Goal: Find specific page/section: Find specific page/section

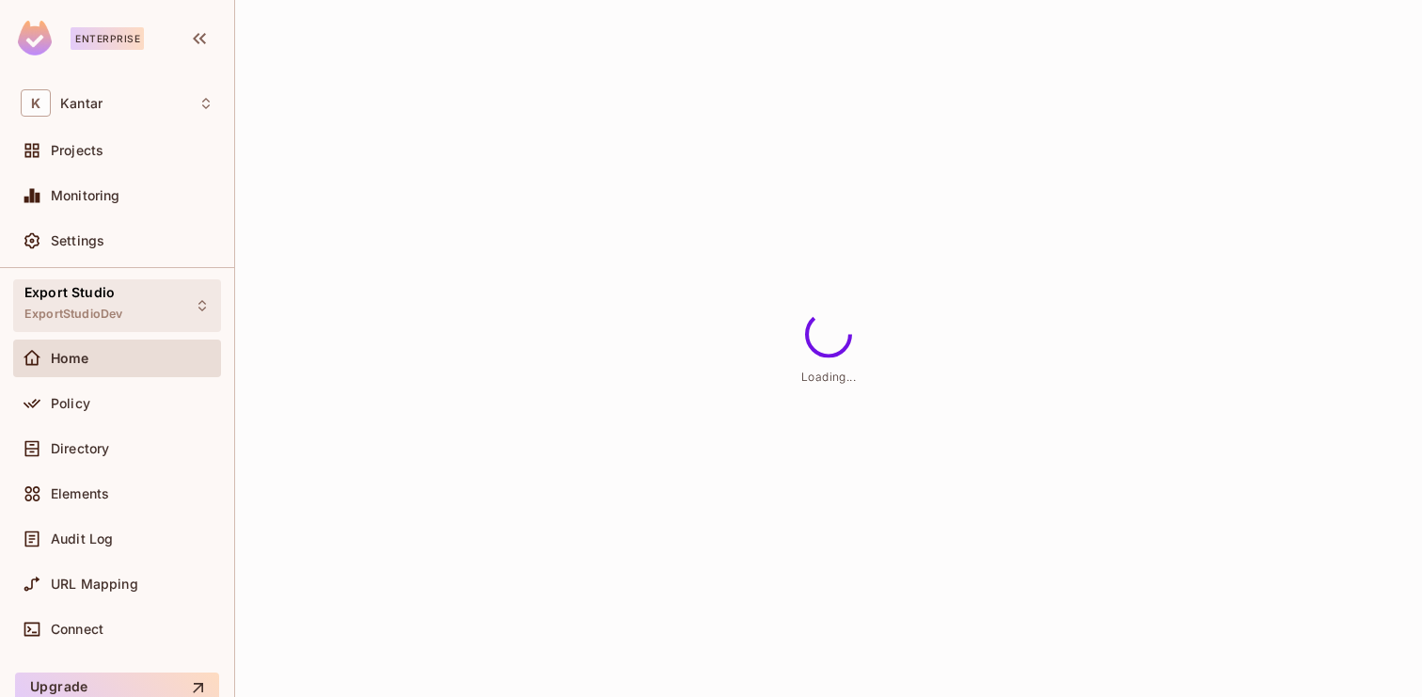
click at [136, 304] on div "Export Studio ExportStudioDev" at bounding box center [117, 305] width 208 height 52
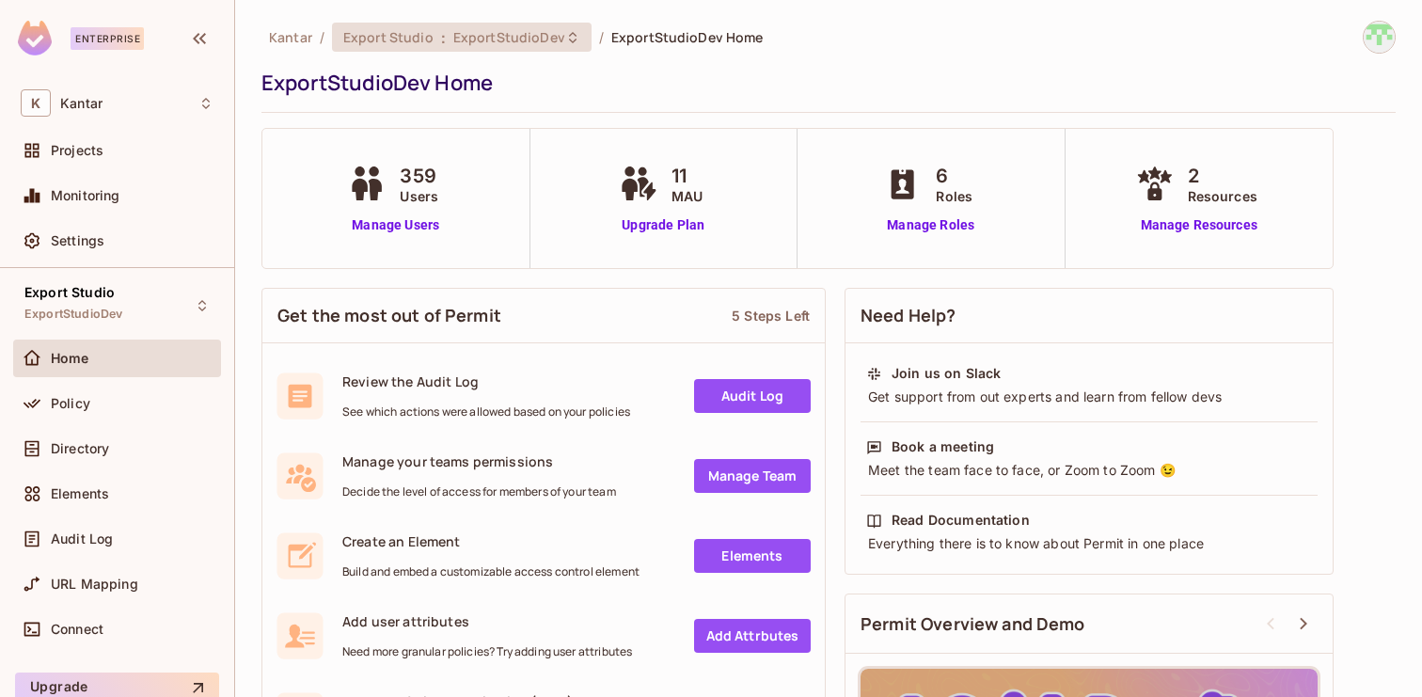
click at [519, 44] on span "ExportStudioDev" at bounding box center [509, 37] width 112 height 18
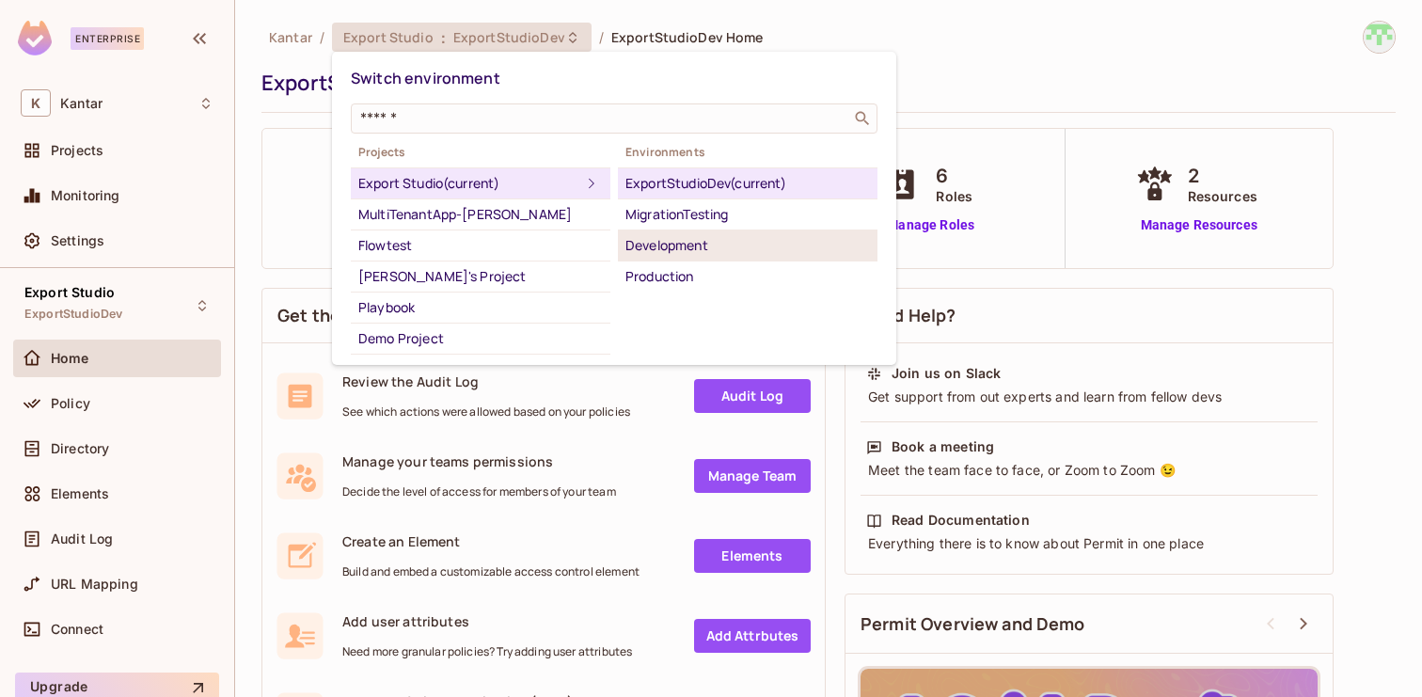
click at [744, 246] on div "Development" at bounding box center [748, 245] width 245 height 23
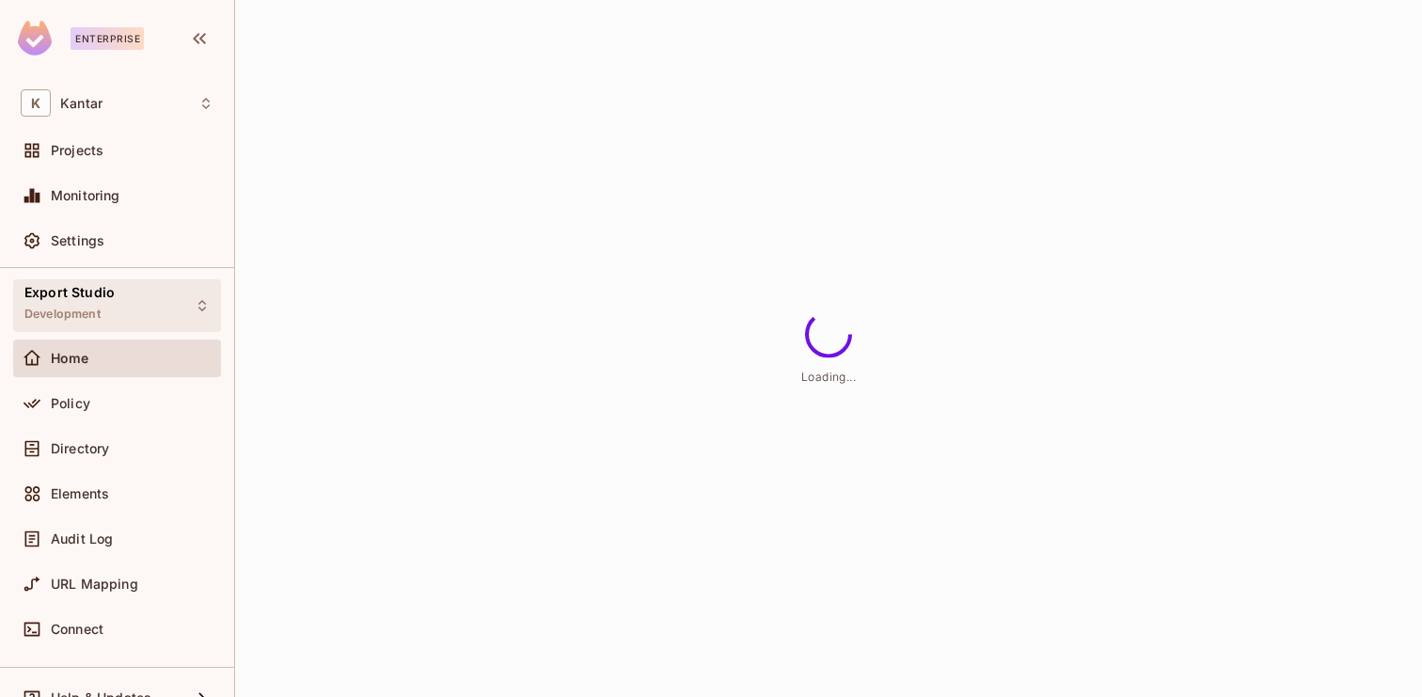
click at [122, 300] on div "Export Studio Development" at bounding box center [117, 305] width 208 height 52
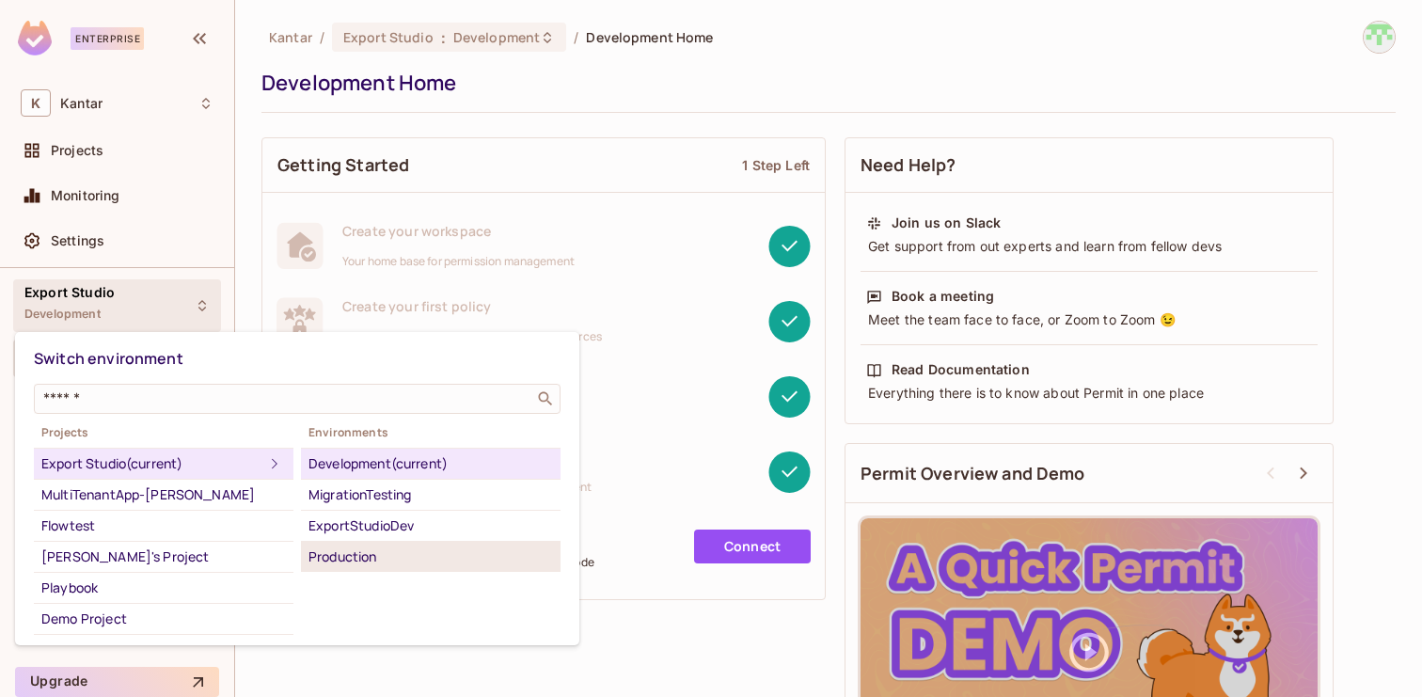
click at [409, 553] on div "Production" at bounding box center [431, 557] width 245 height 23
